Goal: Navigation & Orientation: Find specific page/section

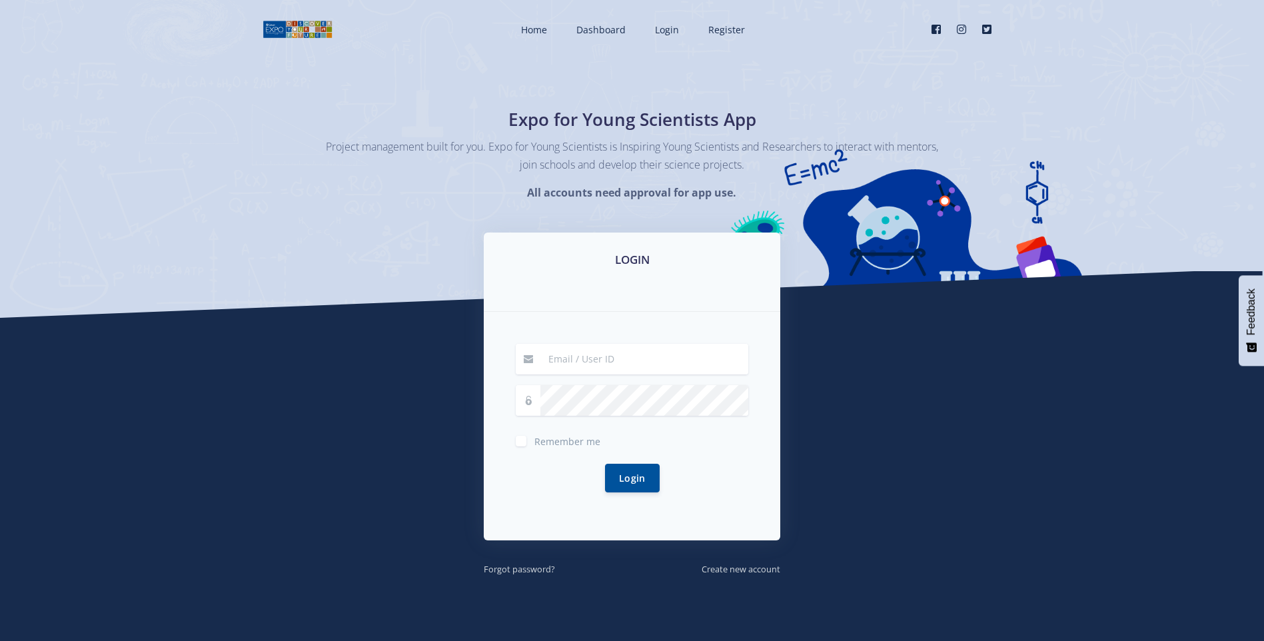
click at [635, 364] on input at bounding box center [644, 359] width 208 height 31
type input "[EMAIL_ADDRESS][DOMAIN_NAME]"
click at [622, 471] on button "Login" at bounding box center [632, 477] width 55 height 29
click at [637, 477] on button "Login" at bounding box center [632, 477] width 55 height 29
click at [515, 442] on div "nqoyen003@leapschool.org.za Remember me Login" at bounding box center [632, 426] width 297 height 229
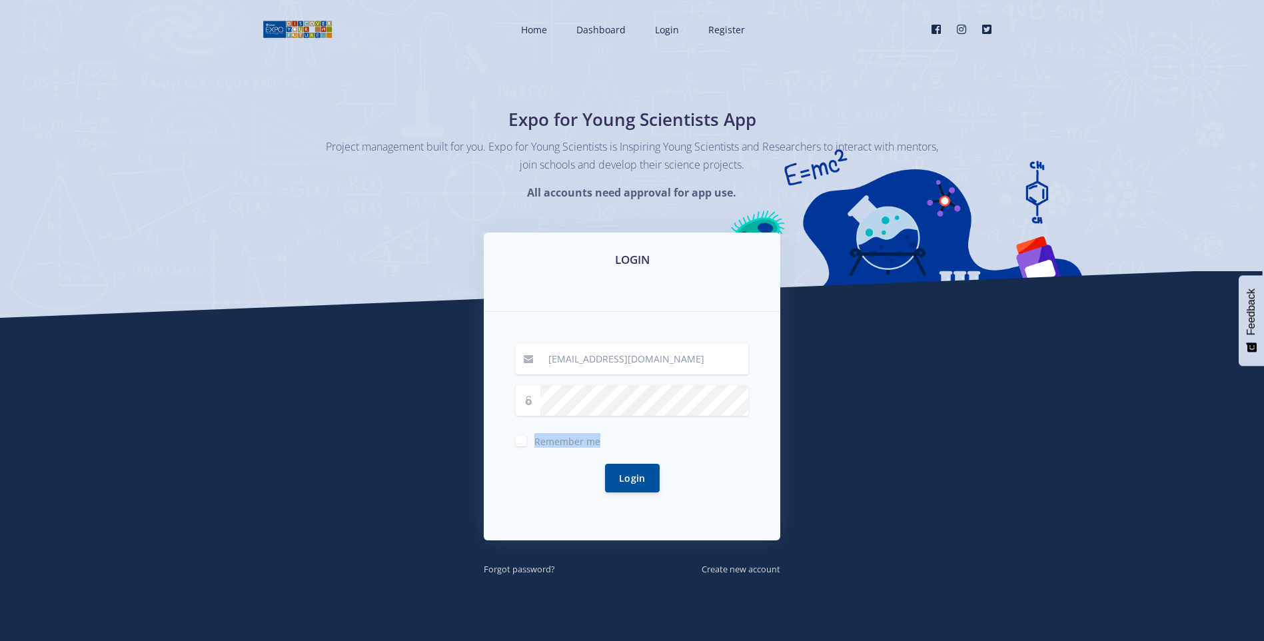
click at [527, 438] on div "Remember me" at bounding box center [632, 440] width 233 height 16
click at [534, 443] on label "Remember me" at bounding box center [567, 438] width 66 height 11
click at [534, 441] on input "Remember me" at bounding box center [538, 436] width 9 height 9
checkbox input "true"
click at [6, 0] on nav "Home Dashboard Login Register Facebook" at bounding box center [632, 29] width 1264 height 59
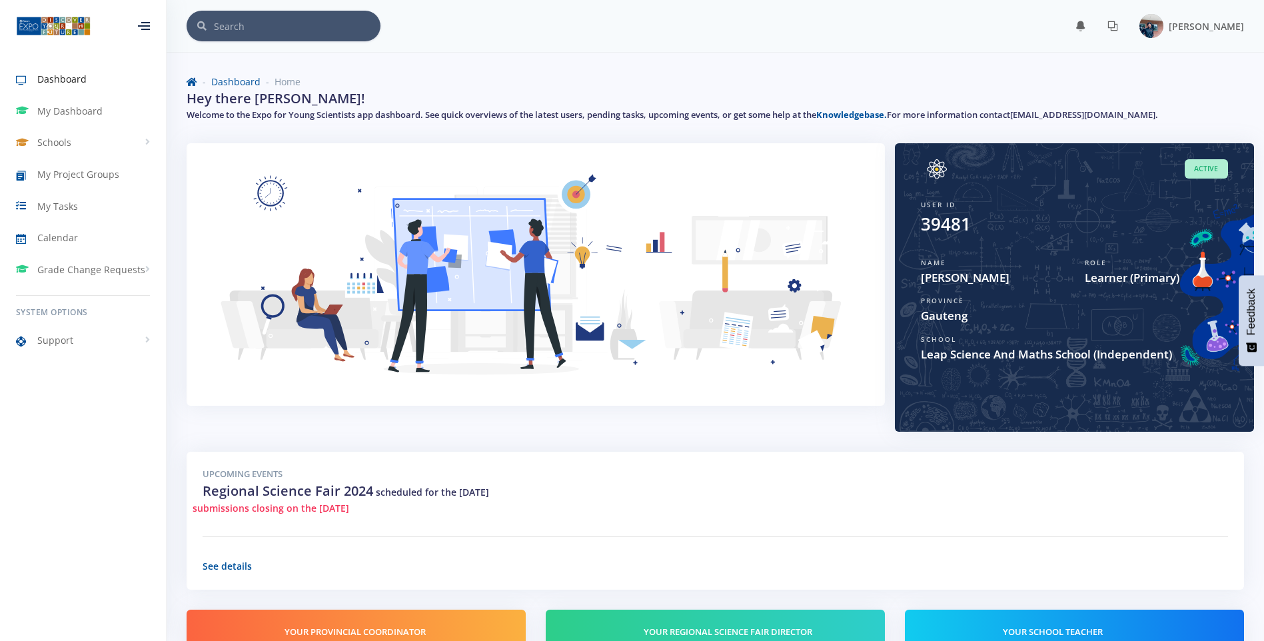
click at [1203, 173] on span "Active" at bounding box center [1206, 168] width 43 height 19
click at [959, 221] on div "39481" at bounding box center [946, 224] width 50 height 26
click at [752, 333] on img at bounding box center [536, 285] width 666 height 253
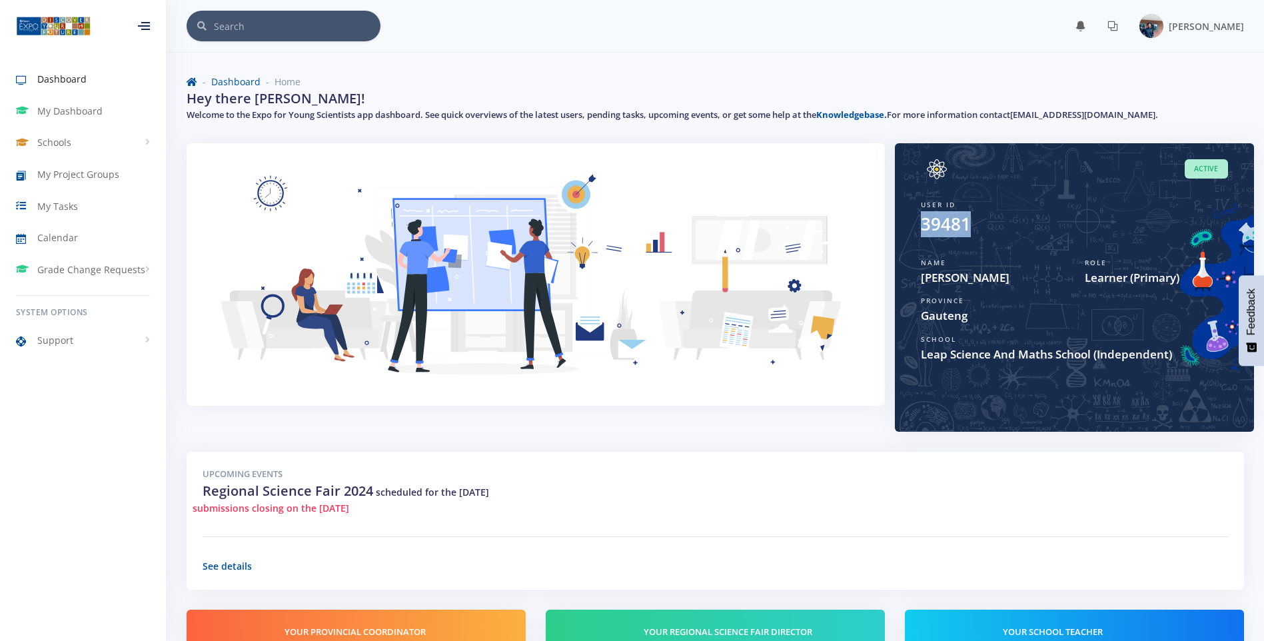
click at [998, 221] on div "39481" at bounding box center [1074, 224] width 307 height 26
click at [1049, 217] on div "39481" at bounding box center [1074, 224] width 307 height 26
click at [1054, 226] on div "39481" at bounding box center [1074, 224] width 307 height 26
click at [1086, 27] on icon at bounding box center [1081, 26] width 11 height 11
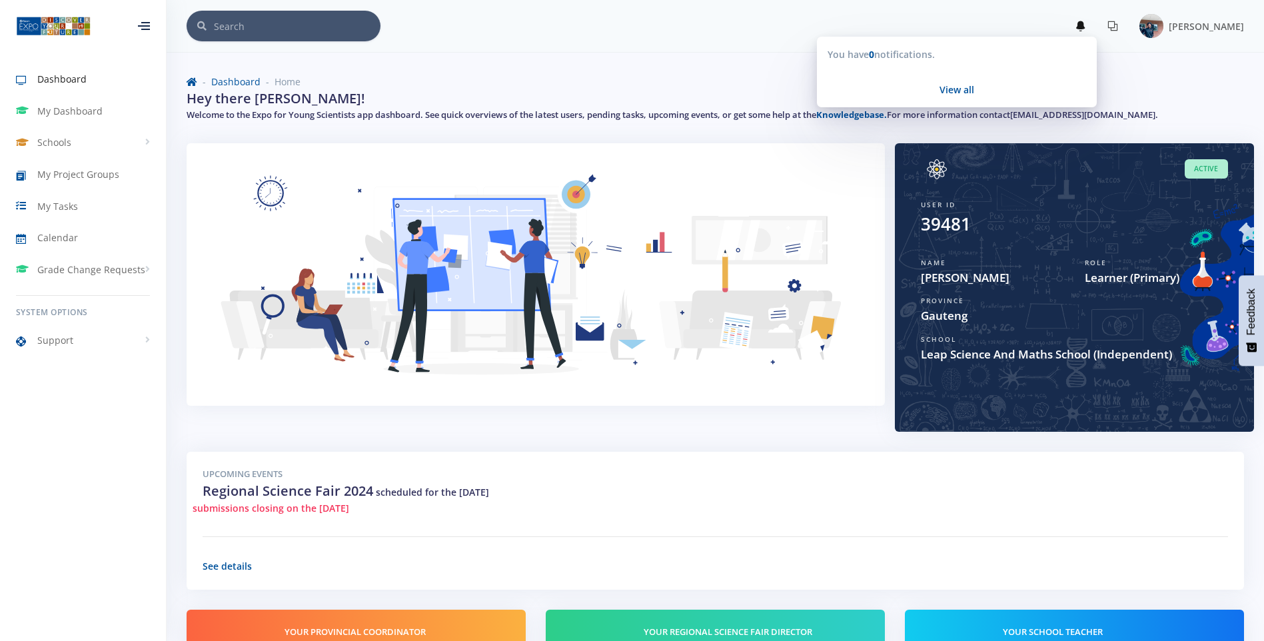
click at [1118, 25] on icon at bounding box center [1113, 26] width 11 height 11
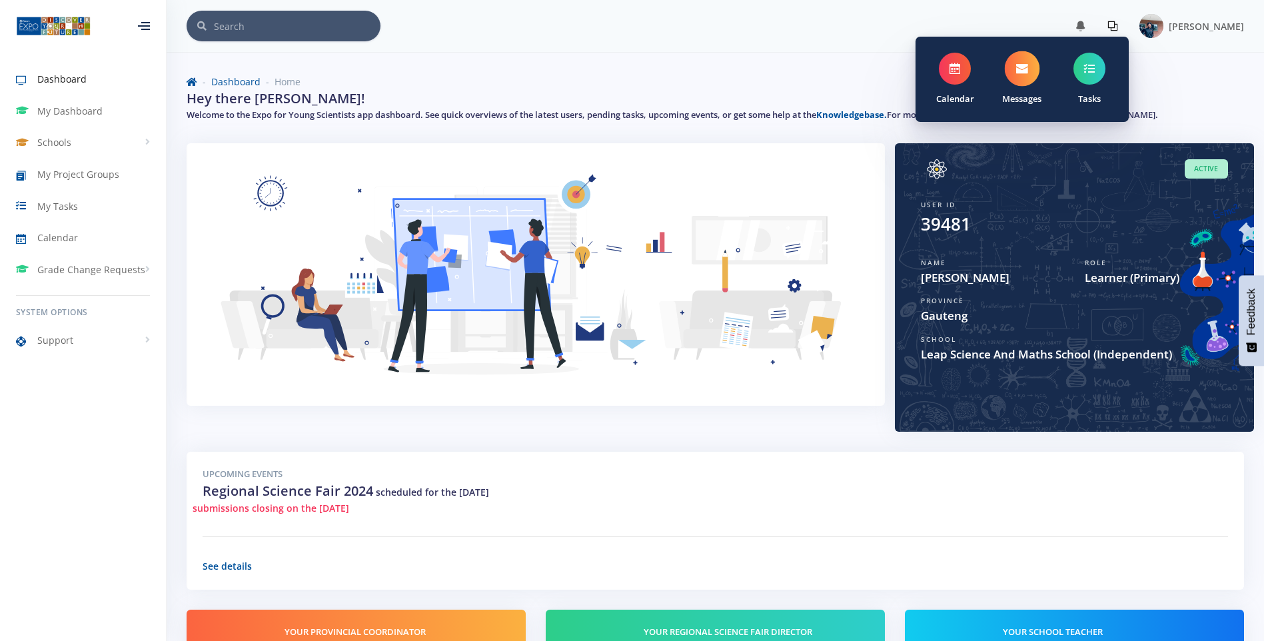
click at [1040, 69] on span at bounding box center [1022, 68] width 35 height 35
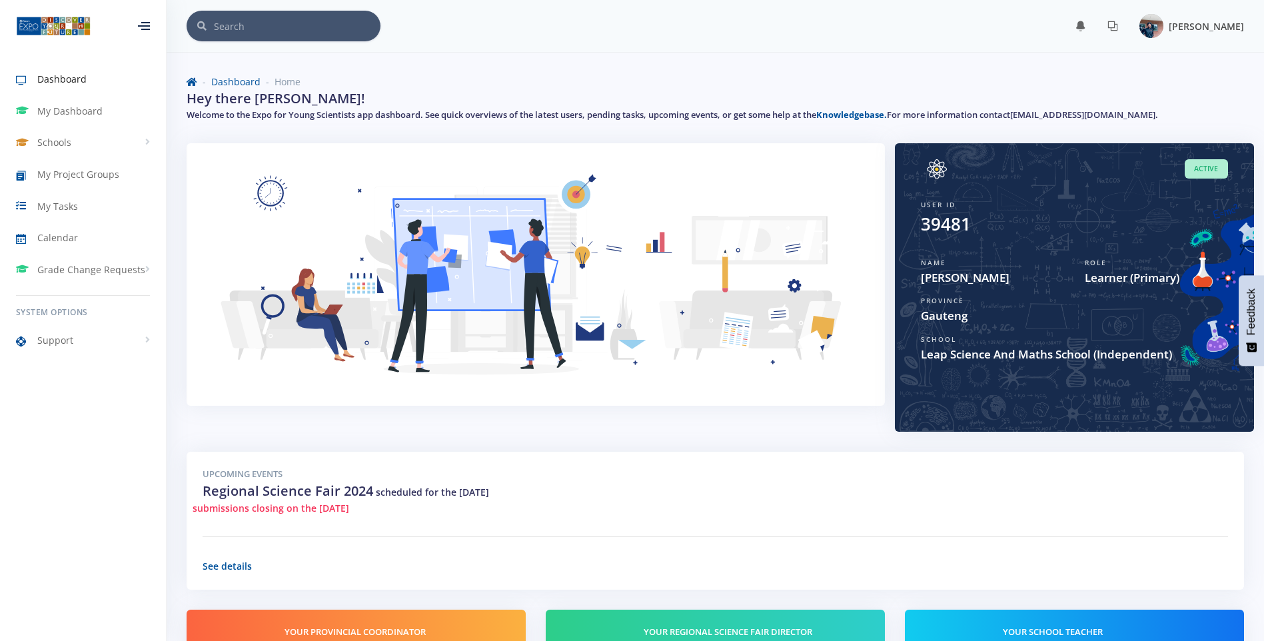
click at [1164, 25] on img at bounding box center [1152, 26] width 24 height 24
click at [1176, 25] on div "[PERSON_NAME]" at bounding box center [1192, 26] width 105 height 24
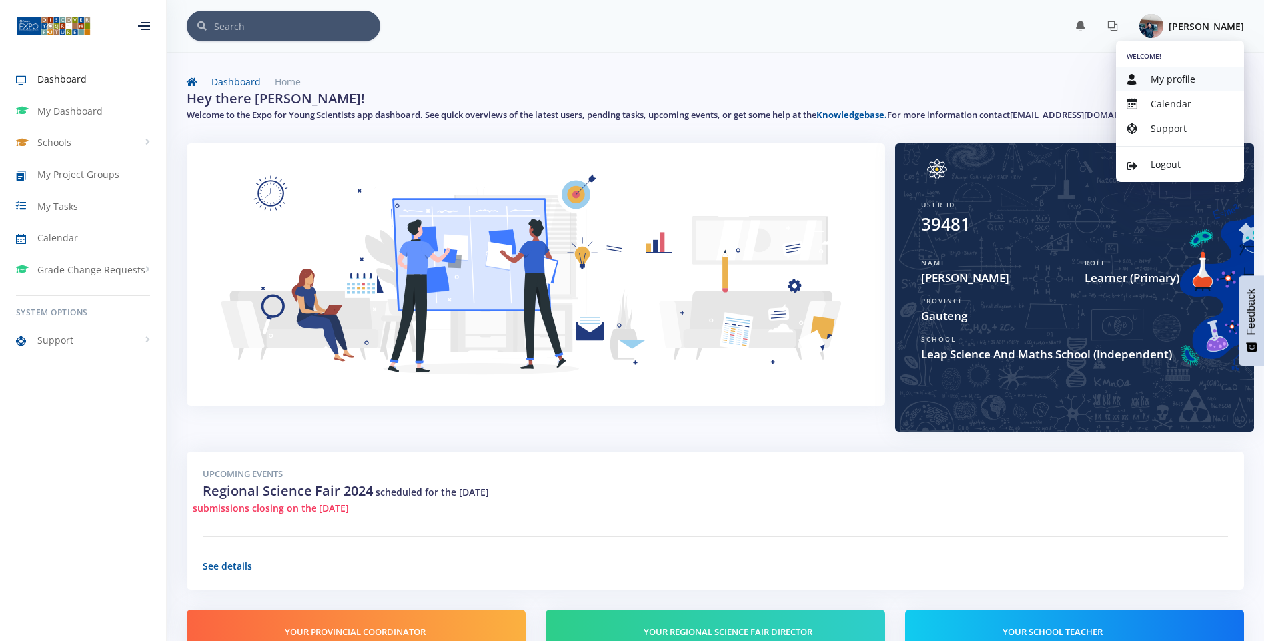
click at [1183, 79] on span "My profile" at bounding box center [1173, 79] width 45 height 13
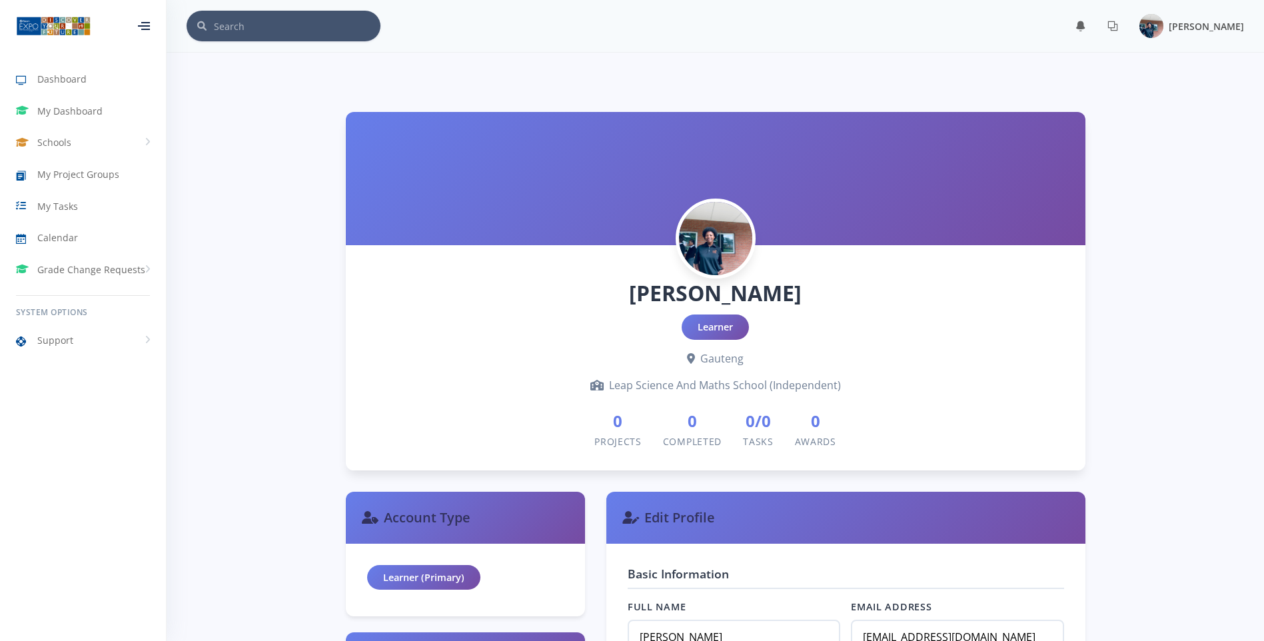
scroll to position [10, 10]
click at [715, 225] on img at bounding box center [715, 238] width 77 height 77
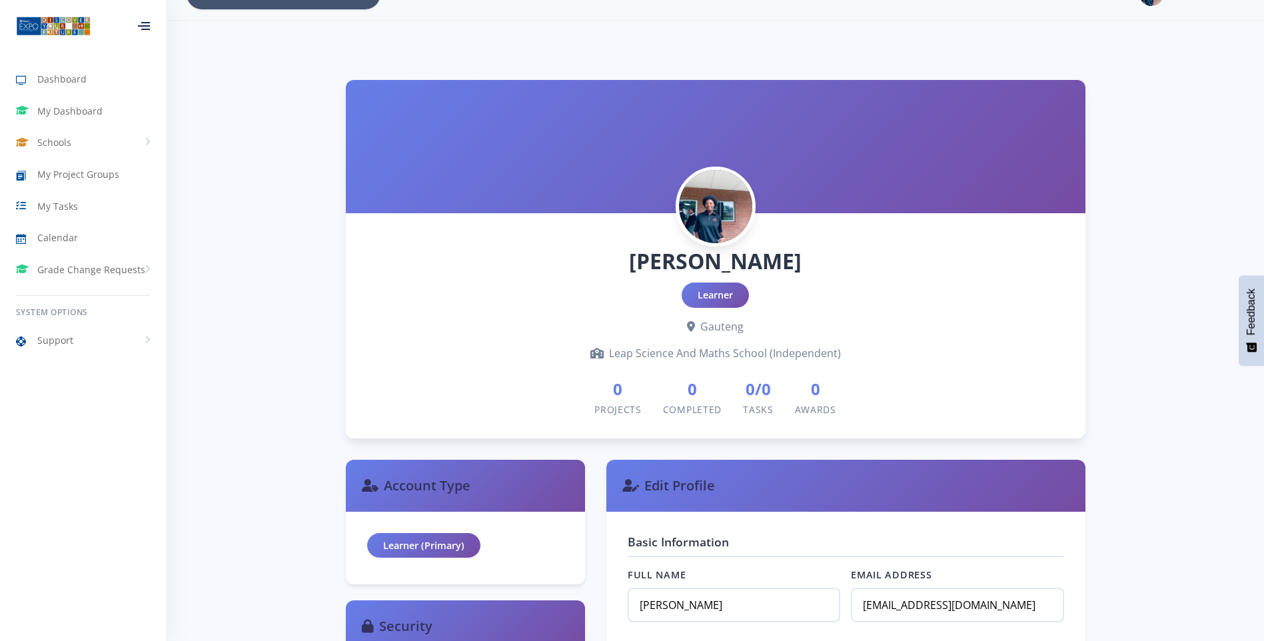
scroll to position [0, 0]
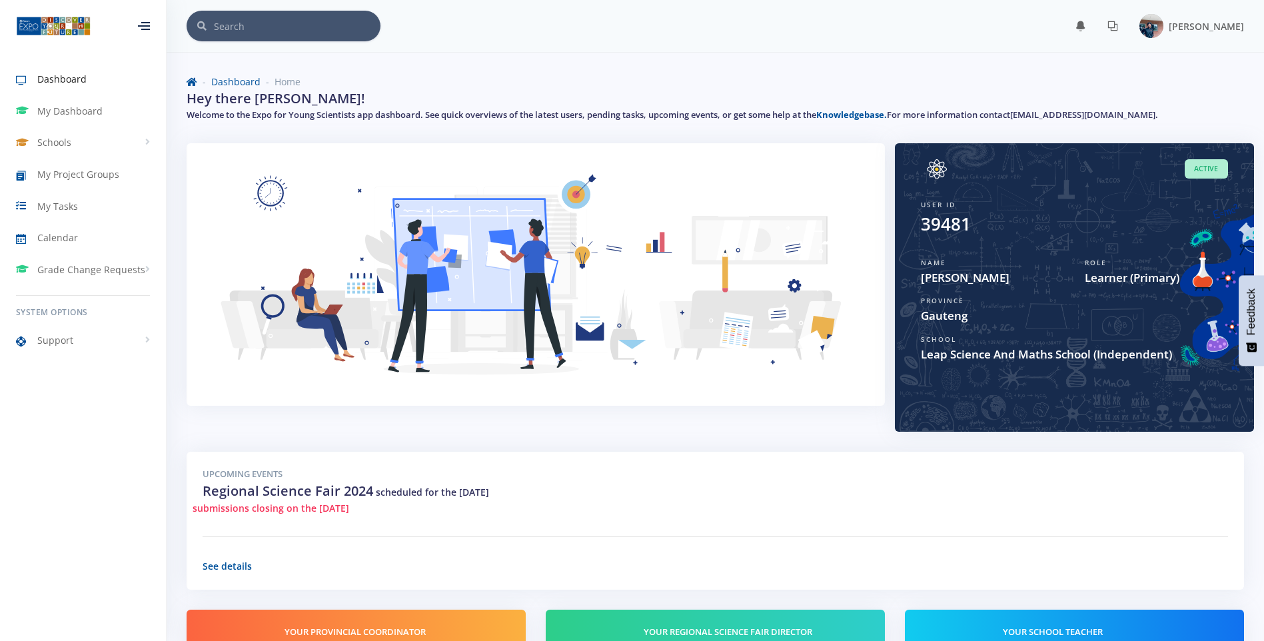
scroll to position [10, 10]
click at [102, 217] on link "My Tasks" at bounding box center [83, 206] width 166 height 31
click at [101, 206] on link "My Tasks" at bounding box center [83, 206] width 166 height 31
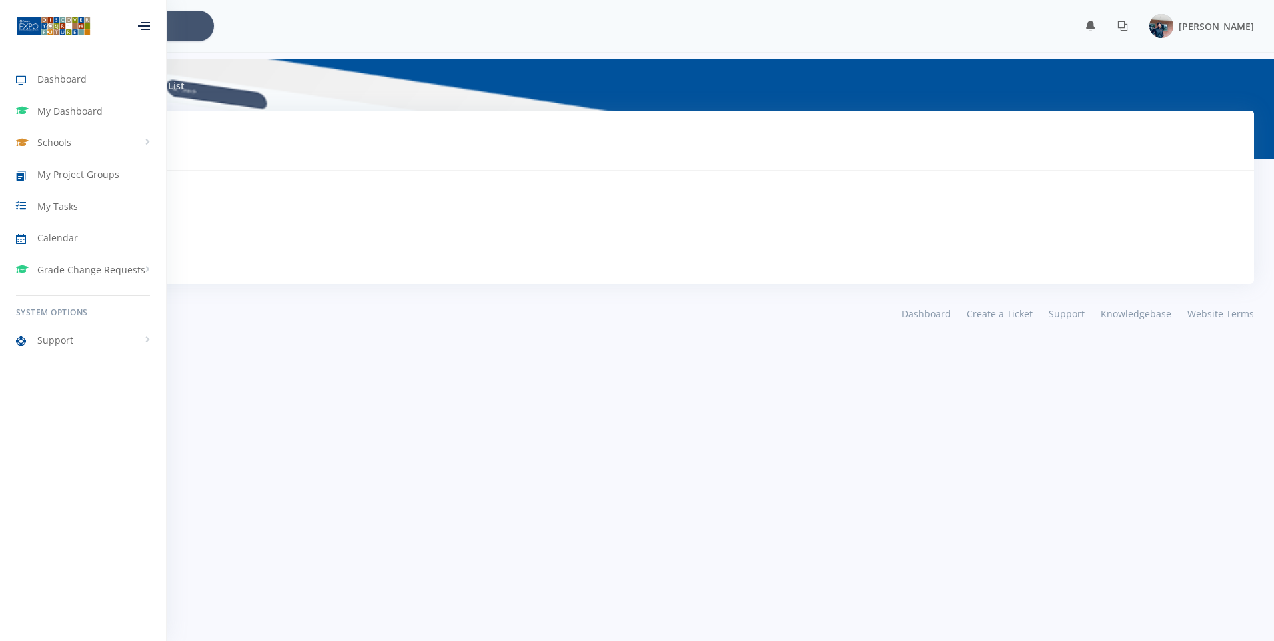
scroll to position [10, 10]
click at [95, 111] on span "My Dashboard" at bounding box center [69, 111] width 65 height 14
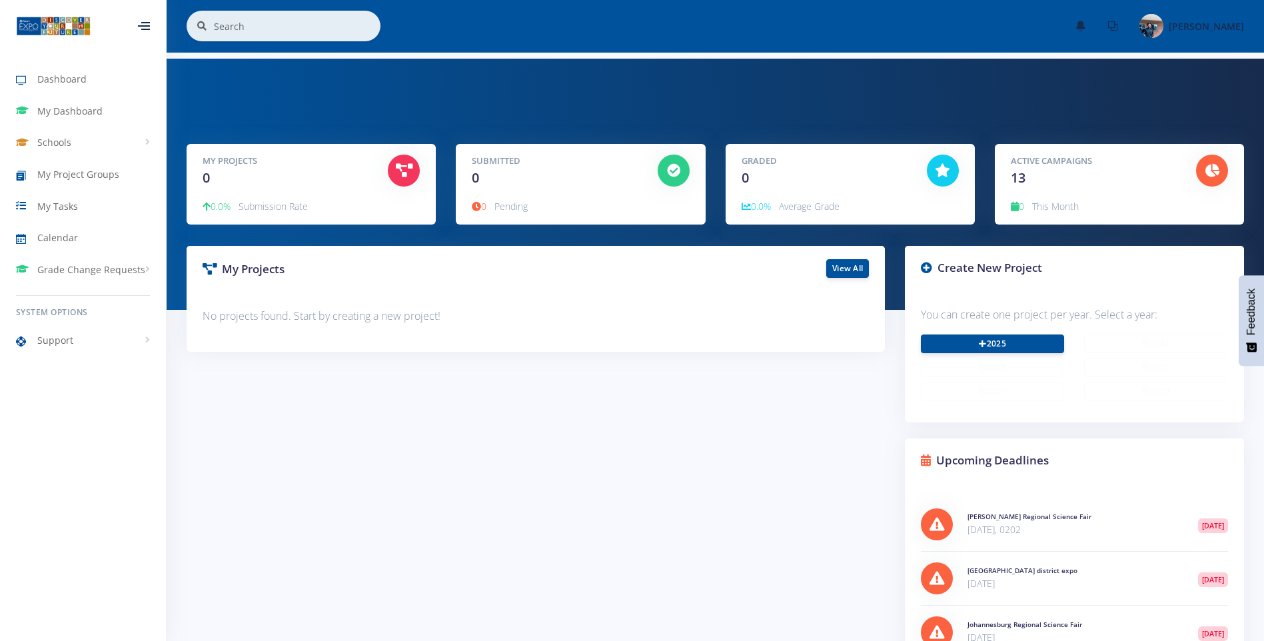
click at [95, 111] on span "My Dashboard" at bounding box center [69, 111] width 65 height 14
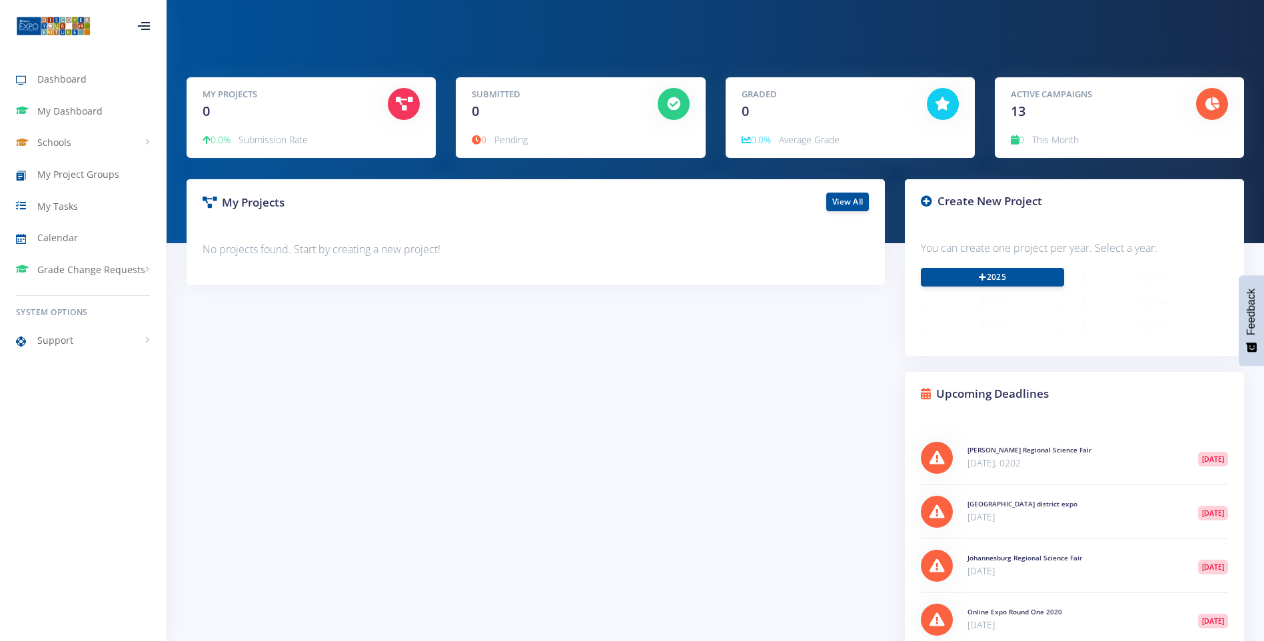
scroll to position [10, 10]
click at [1026, 276] on link "2025" at bounding box center [992, 276] width 143 height 19
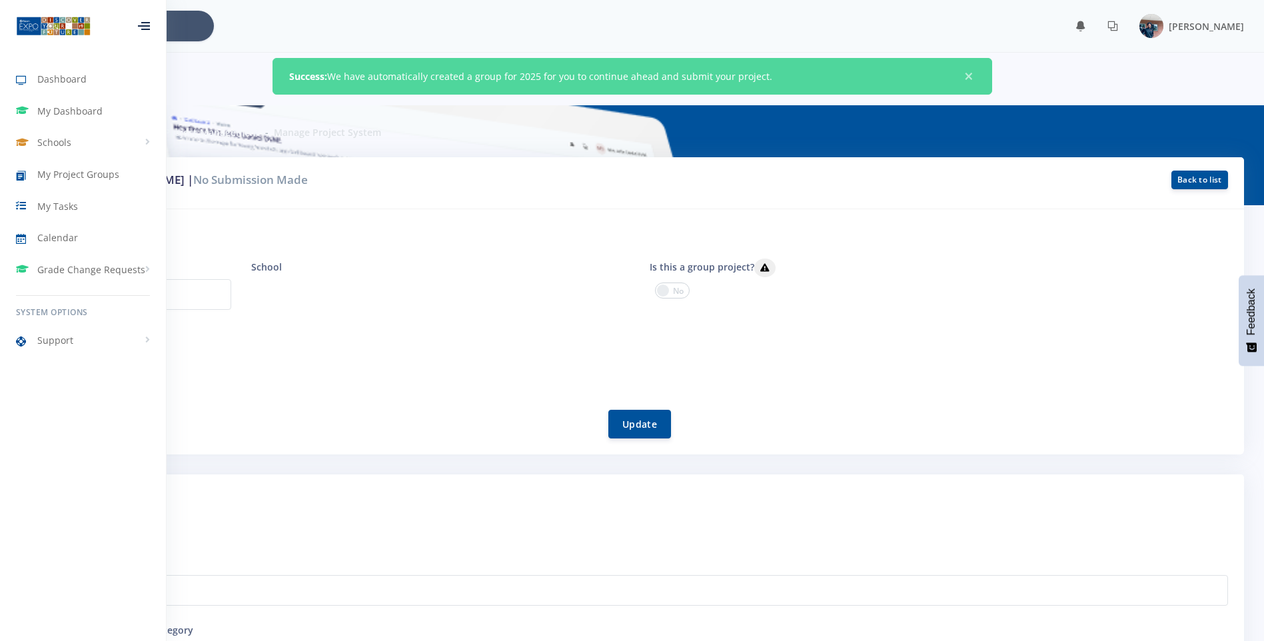
scroll to position [10, 10]
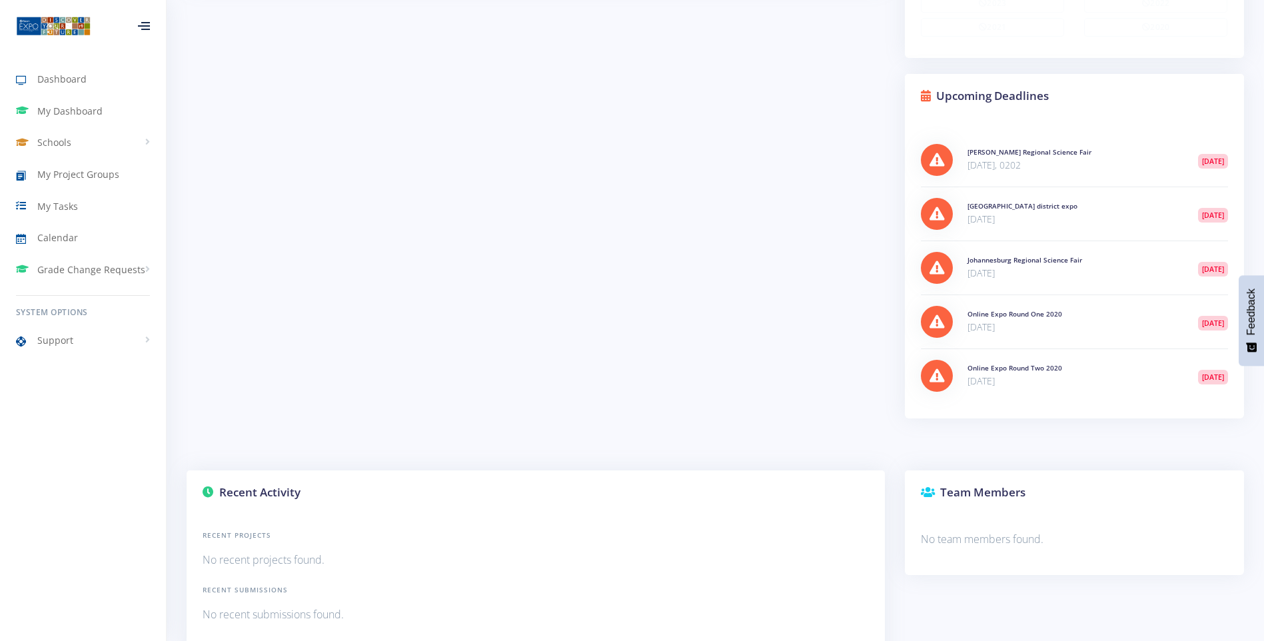
scroll to position [400, 0]
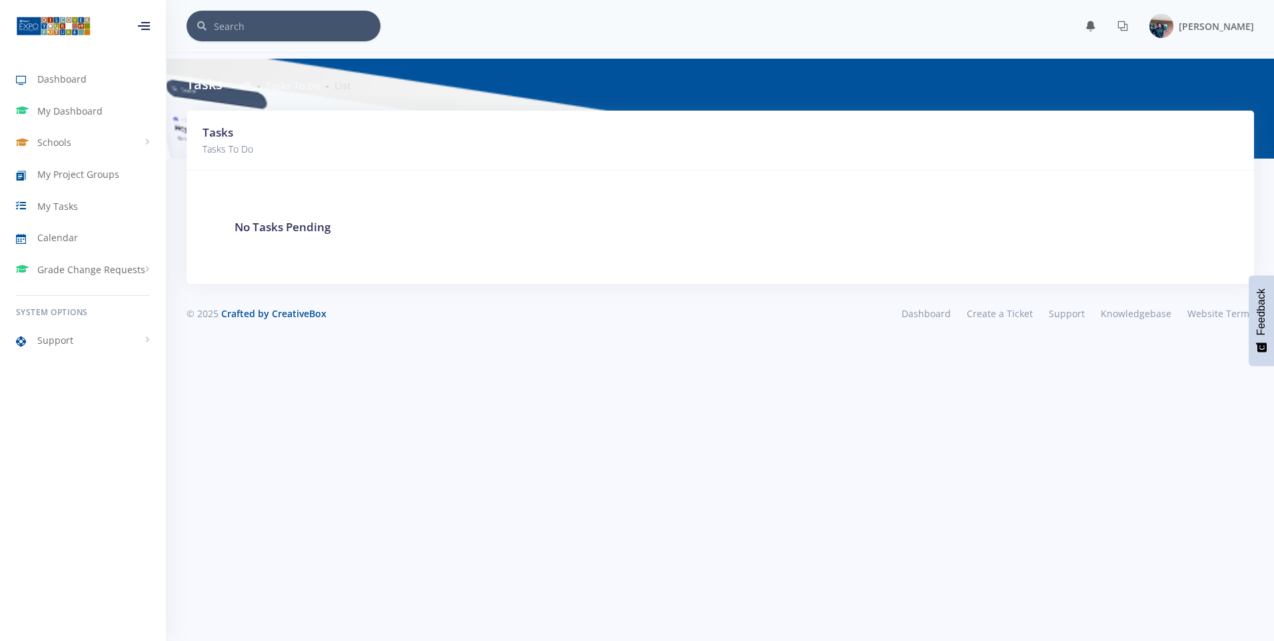
scroll to position [10, 10]
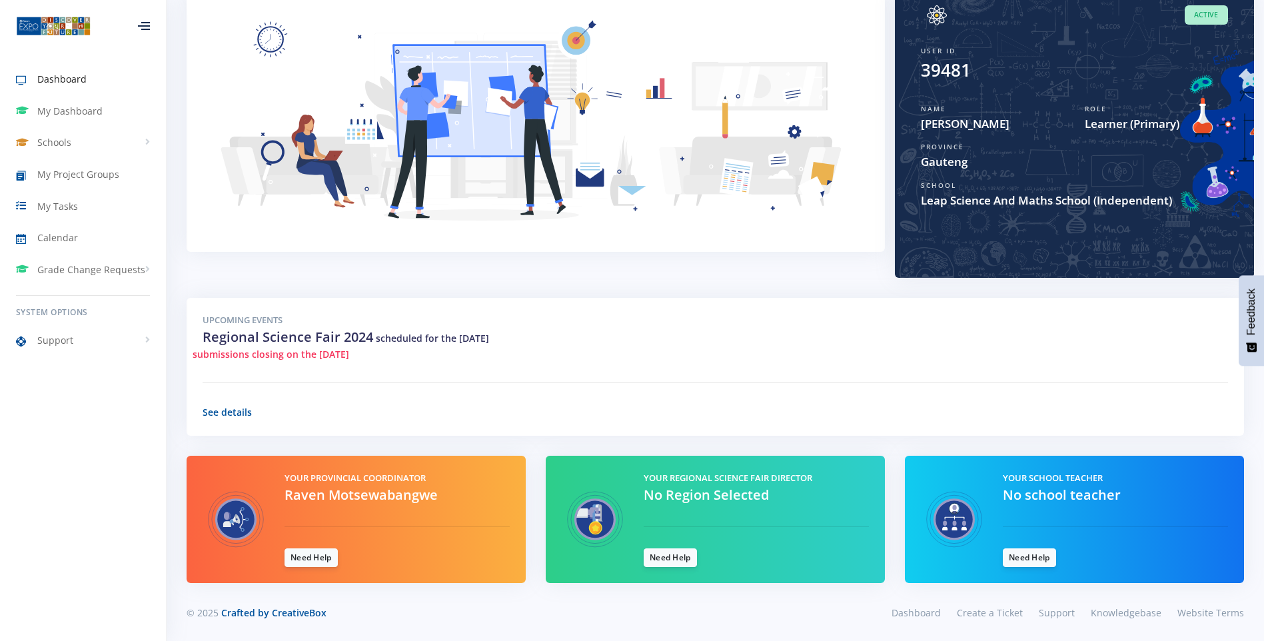
scroll to position [155, 0]
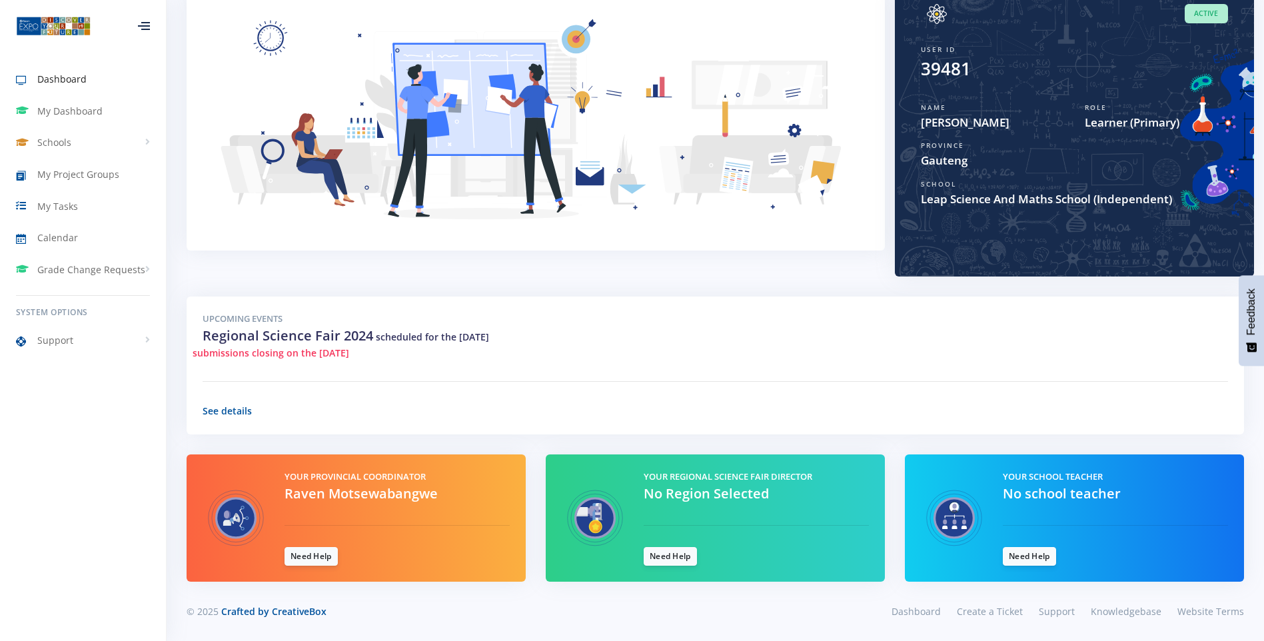
click at [269, 400] on div "Upcoming Events Regional Science Fair 2024 scheduled for the 08/08/2024 submiss…" at bounding box center [716, 366] width 1058 height 138
click at [230, 407] on link "See details" at bounding box center [227, 411] width 49 height 13
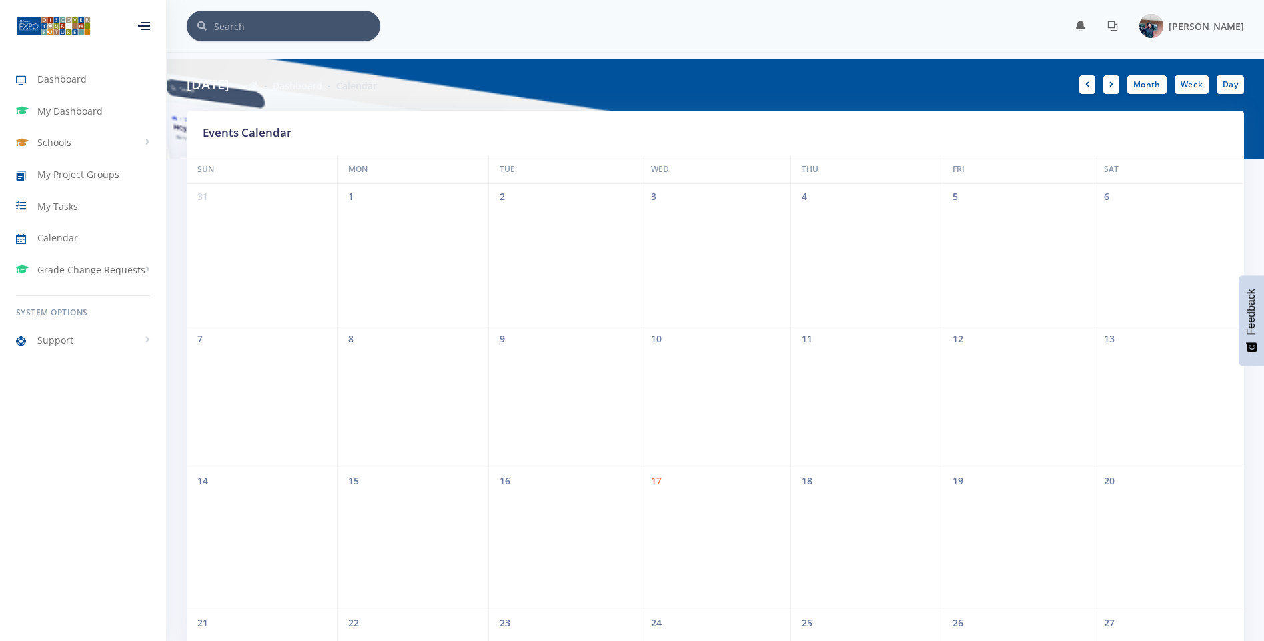
drag, startPoint x: 9, startPoint y: 0, endPoint x: 277, endPoint y: 136, distance: 299.8
click at [277, 136] on h5 "Events Calendar" at bounding box center [716, 132] width 1026 height 17
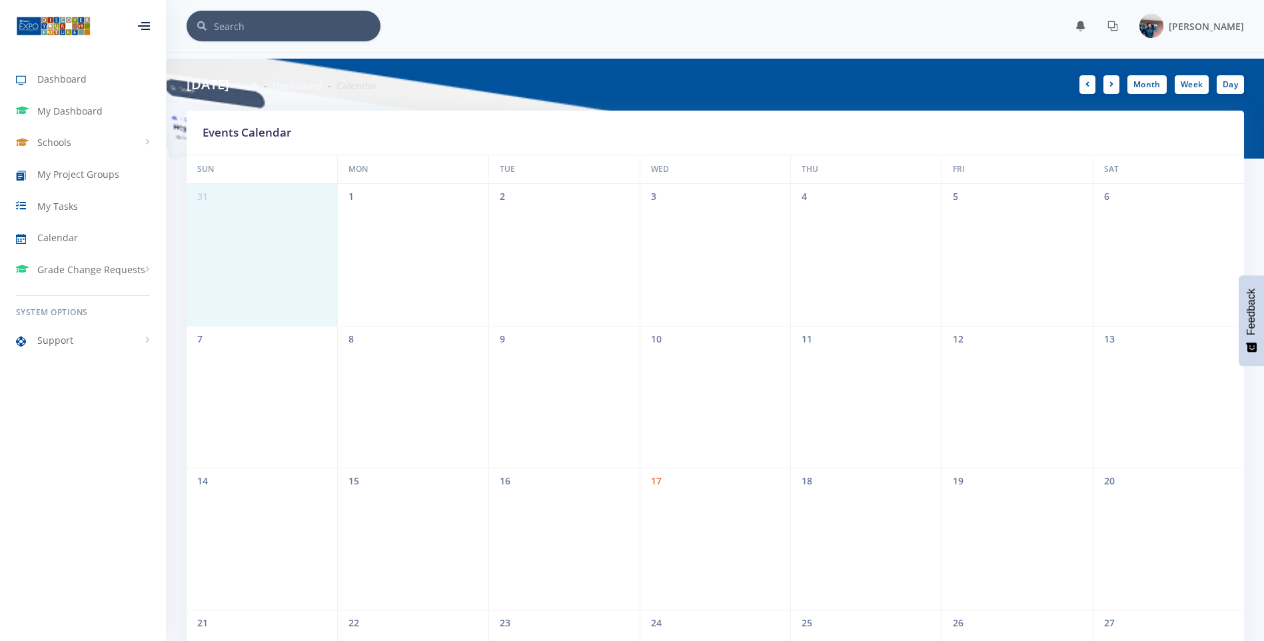
click at [275, 235] on div "31 1 2 3 4 5 6" at bounding box center [716, 255] width 1058 height 142
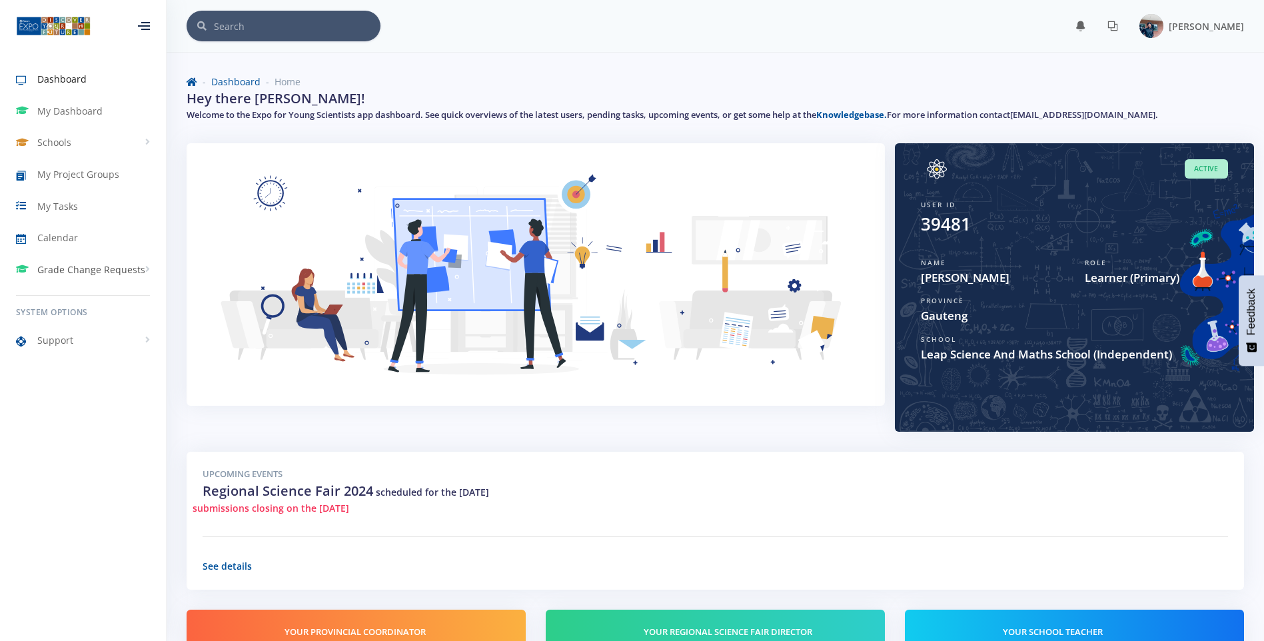
click at [129, 271] on span "Grade Change Requests" at bounding box center [91, 270] width 108 height 14
click at [105, 295] on span "My Requests" at bounding box center [84, 297] width 51 height 13
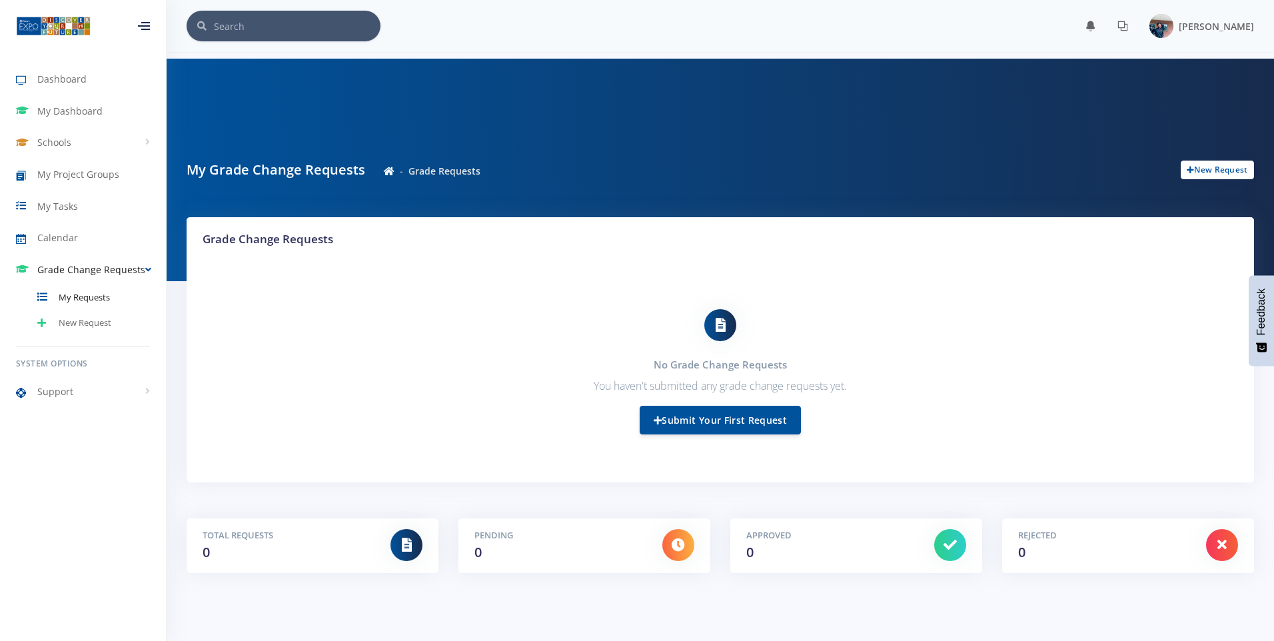
scroll to position [10, 10]
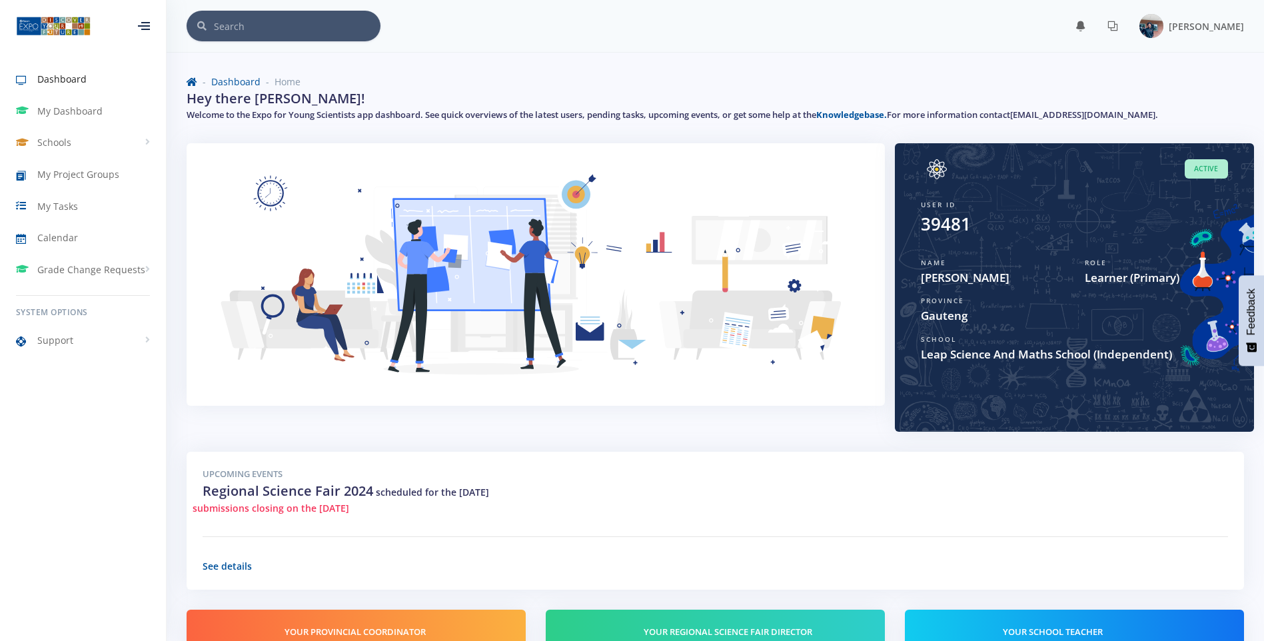
scroll to position [10, 10]
click at [79, 85] on span "Dashboard" at bounding box center [61, 79] width 49 height 14
click at [83, 80] on span "Dashboard" at bounding box center [61, 79] width 49 height 14
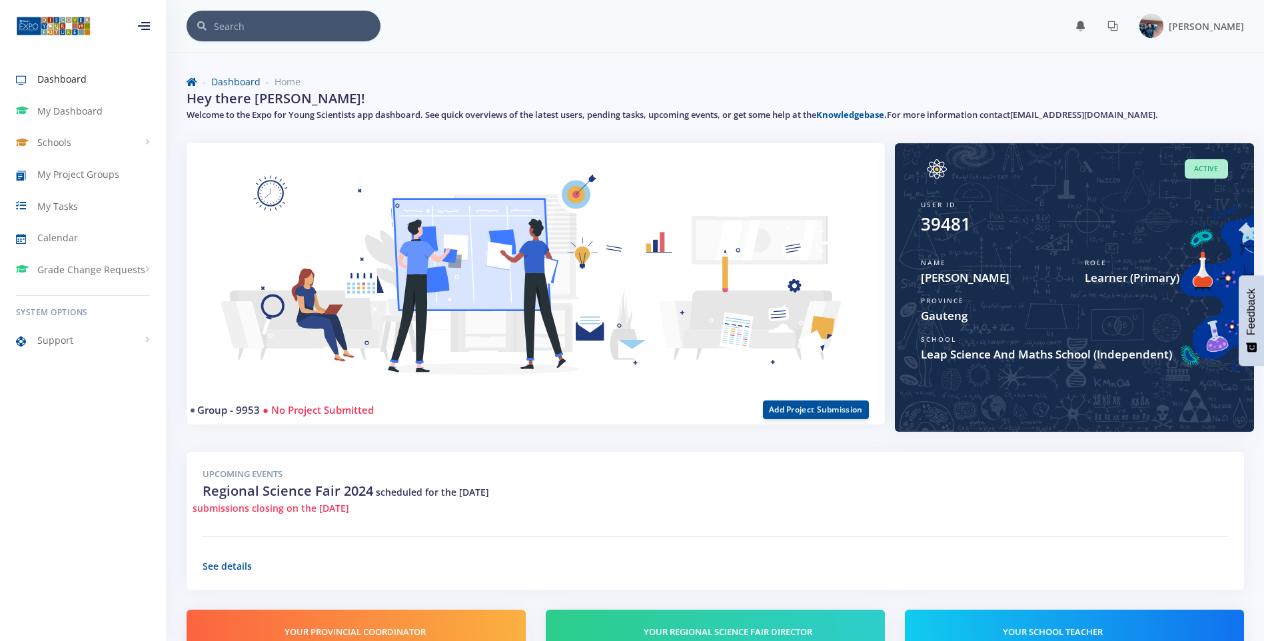
scroll to position [10, 10]
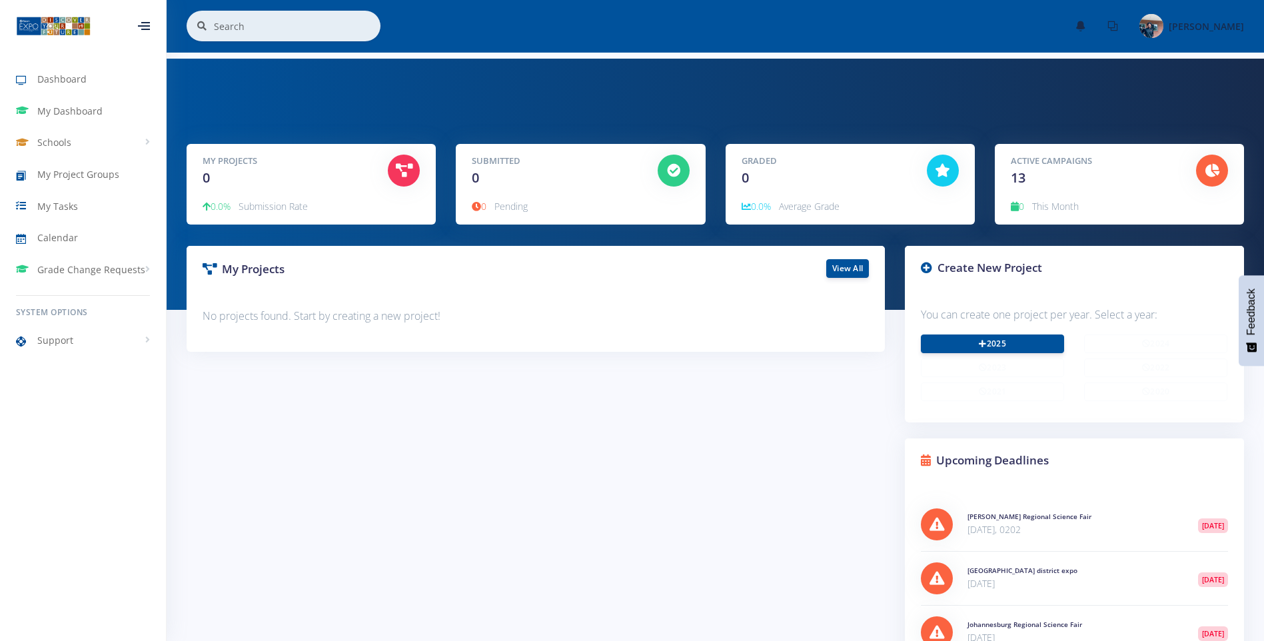
click at [1023, 183] on span "13" at bounding box center [1018, 178] width 15 height 18
click at [802, 194] on div "Graded 0 0.0% Average Grade" at bounding box center [850, 184] width 249 height 81
click at [802, 195] on div "Graded 0 0.0% Average Grade" at bounding box center [850, 184] width 249 height 81
drag, startPoint x: 802, startPoint y: 195, endPoint x: 835, endPoint y: 267, distance: 79.3
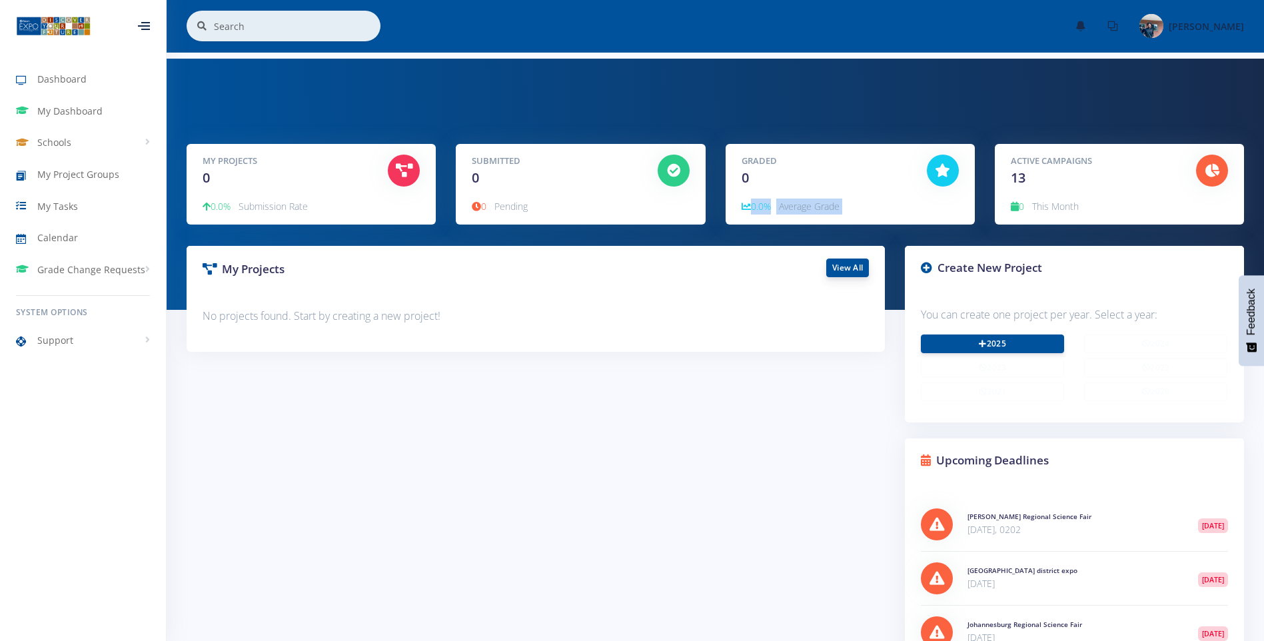
click at [835, 267] on link "View All" at bounding box center [847, 268] width 43 height 19
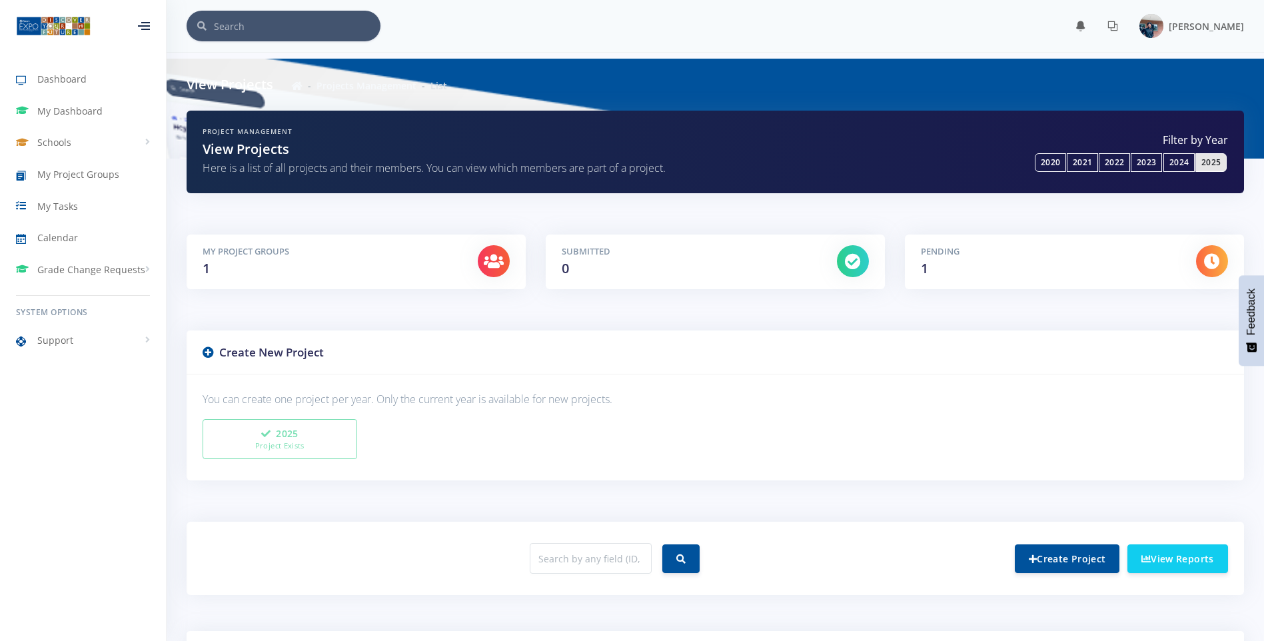
scroll to position [10, 10]
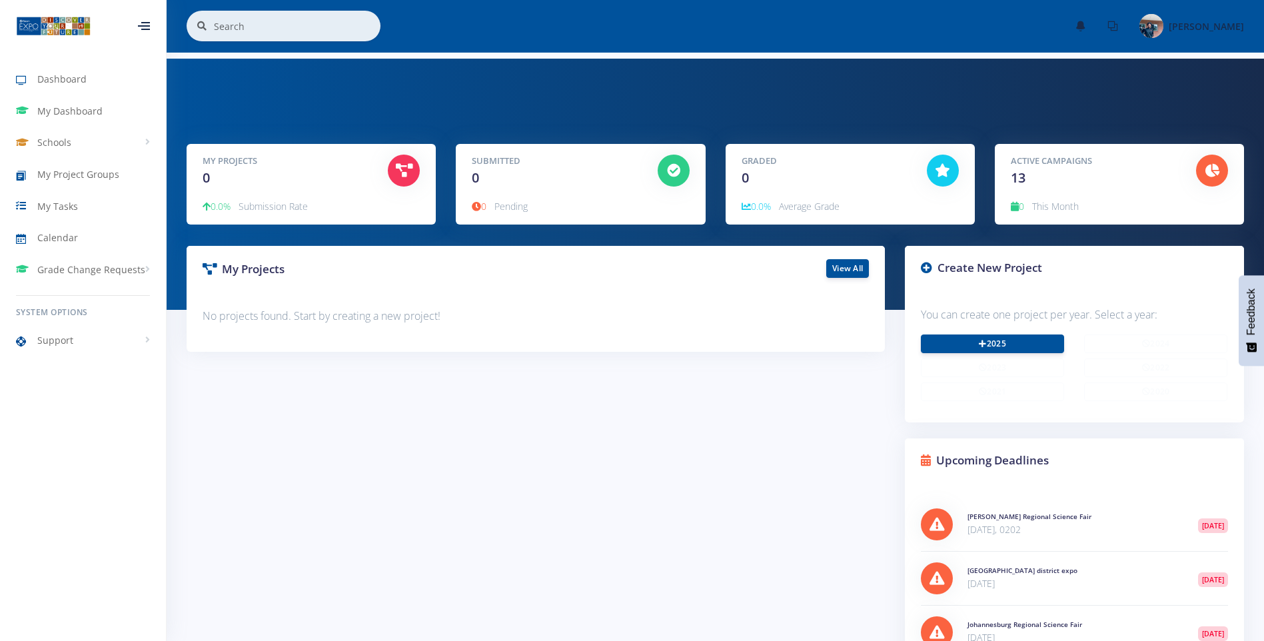
scroll to position [10, 10]
